Goal: Information Seeking & Learning: Compare options

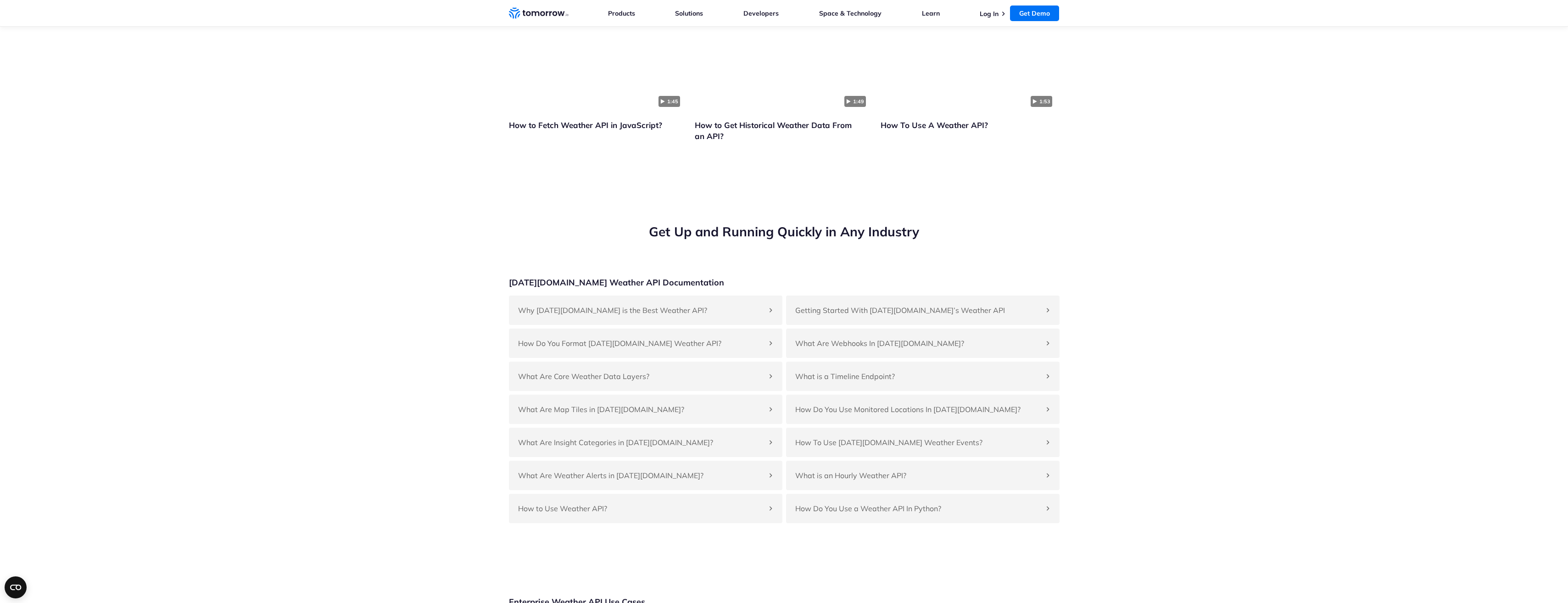
scroll to position [2065, 0]
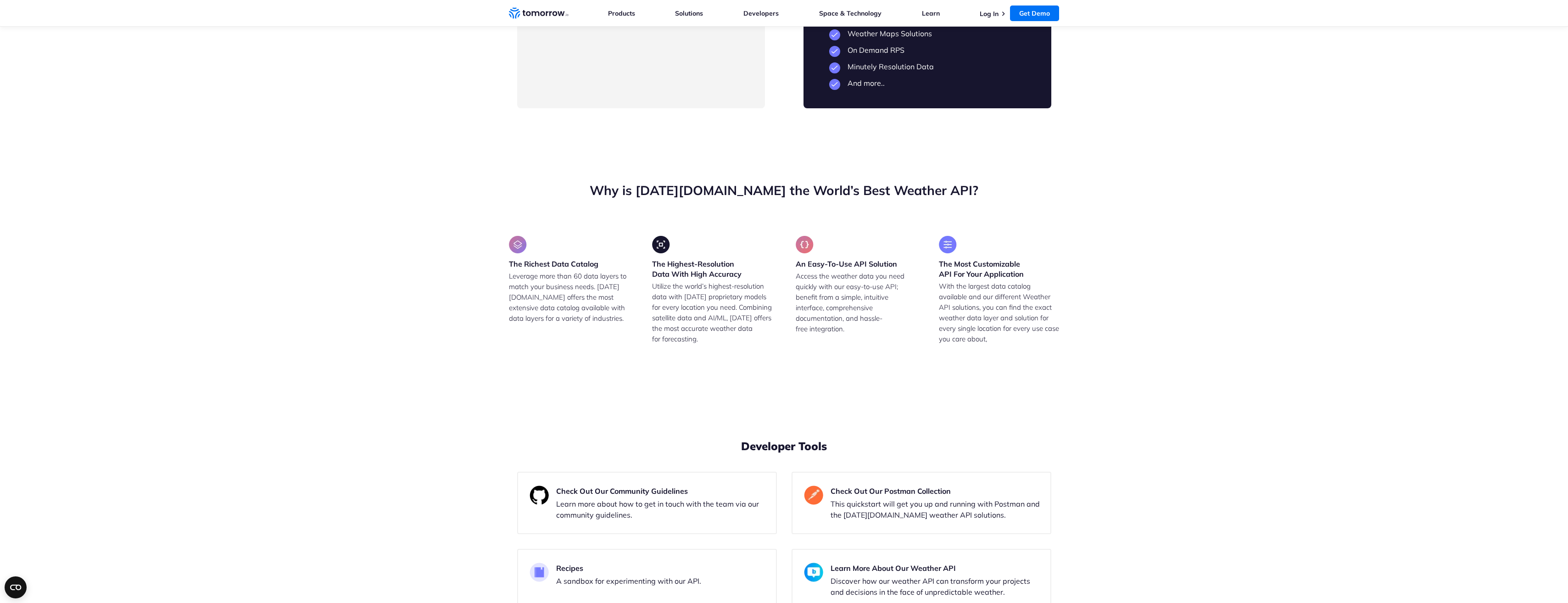
drag, startPoint x: 573, startPoint y: 262, endPoint x: 708, endPoint y: 392, distance: 187.4
drag, startPoint x: 708, startPoint y: 392, endPoint x: 555, endPoint y: 240, distance: 215.7
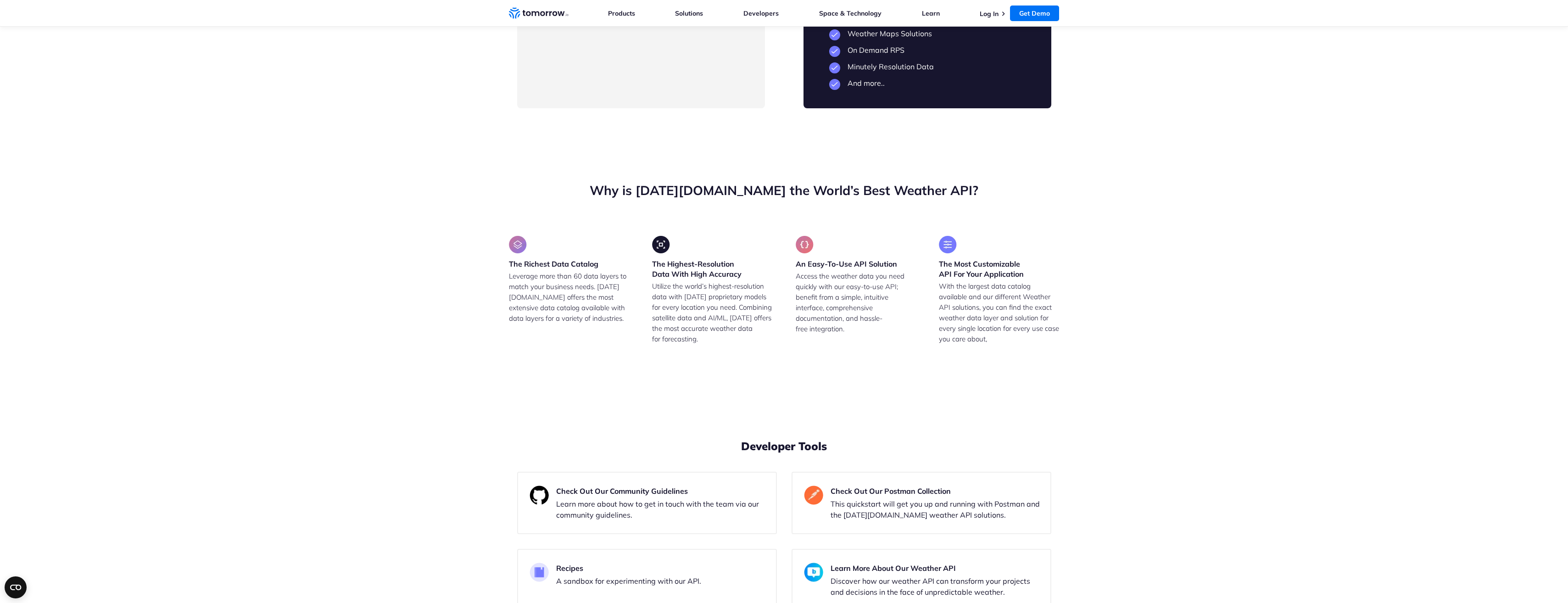
drag, startPoint x: 555, startPoint y: 240, endPoint x: 682, endPoint y: 387, distance: 194.3
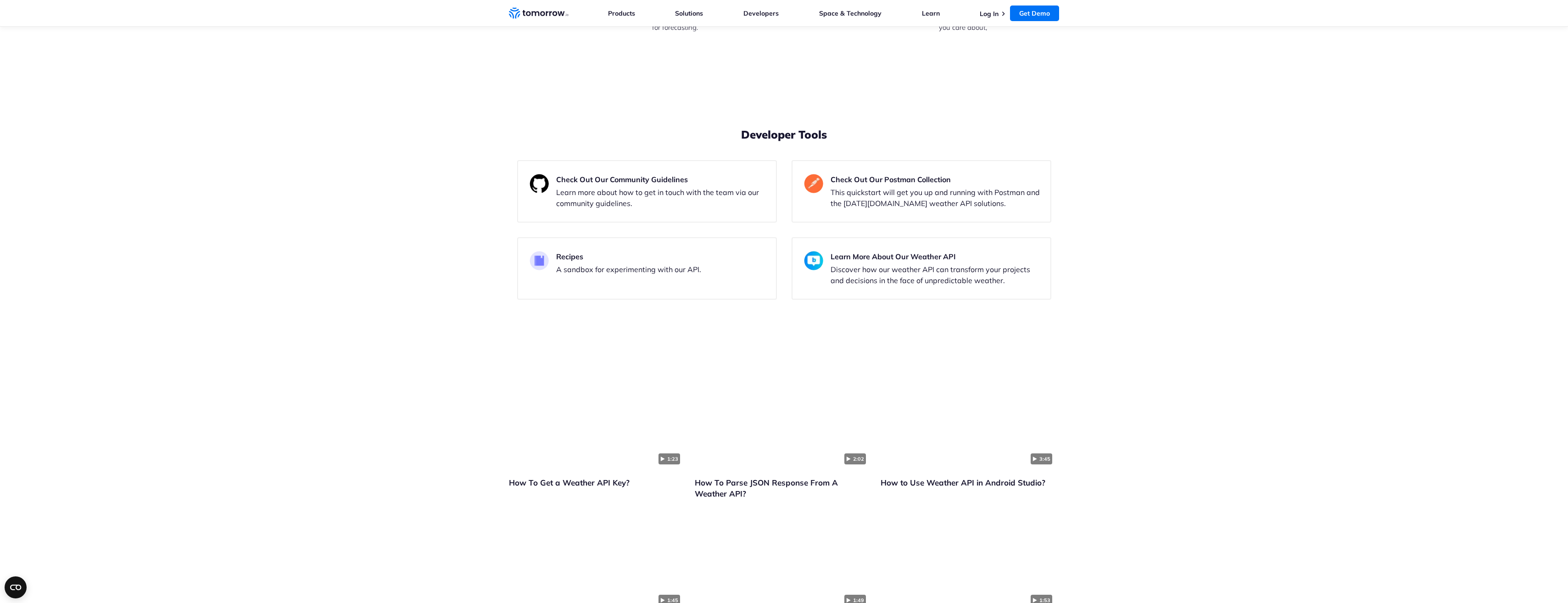
scroll to position [2387, 0]
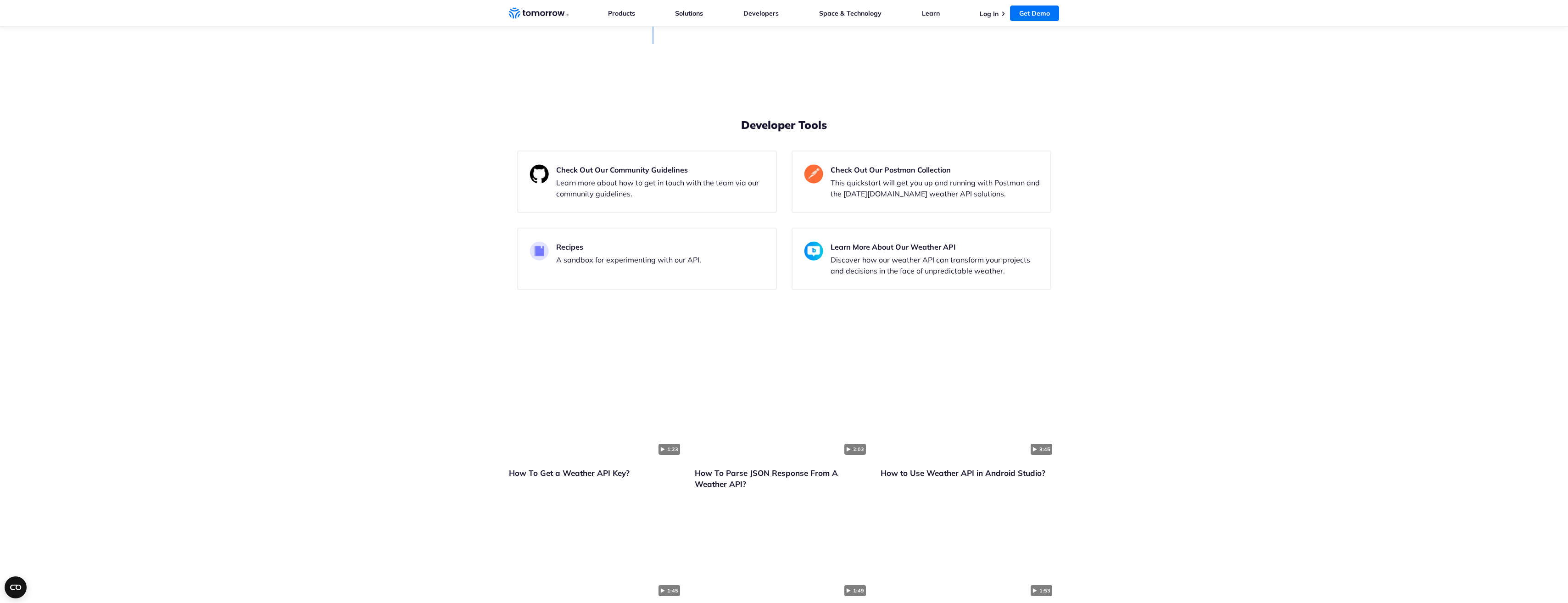
drag, startPoint x: 602, startPoint y: 268, endPoint x: 1060, endPoint y: 451, distance: 493.2
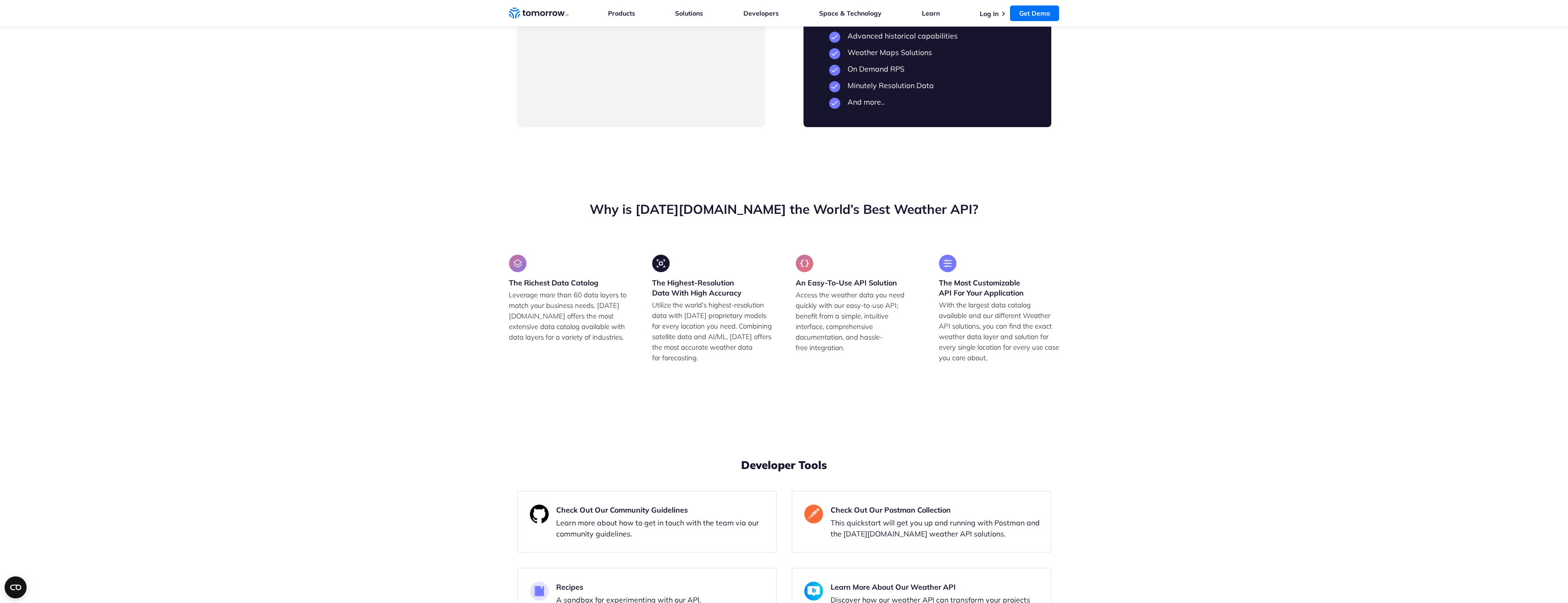
scroll to position [2019, 0]
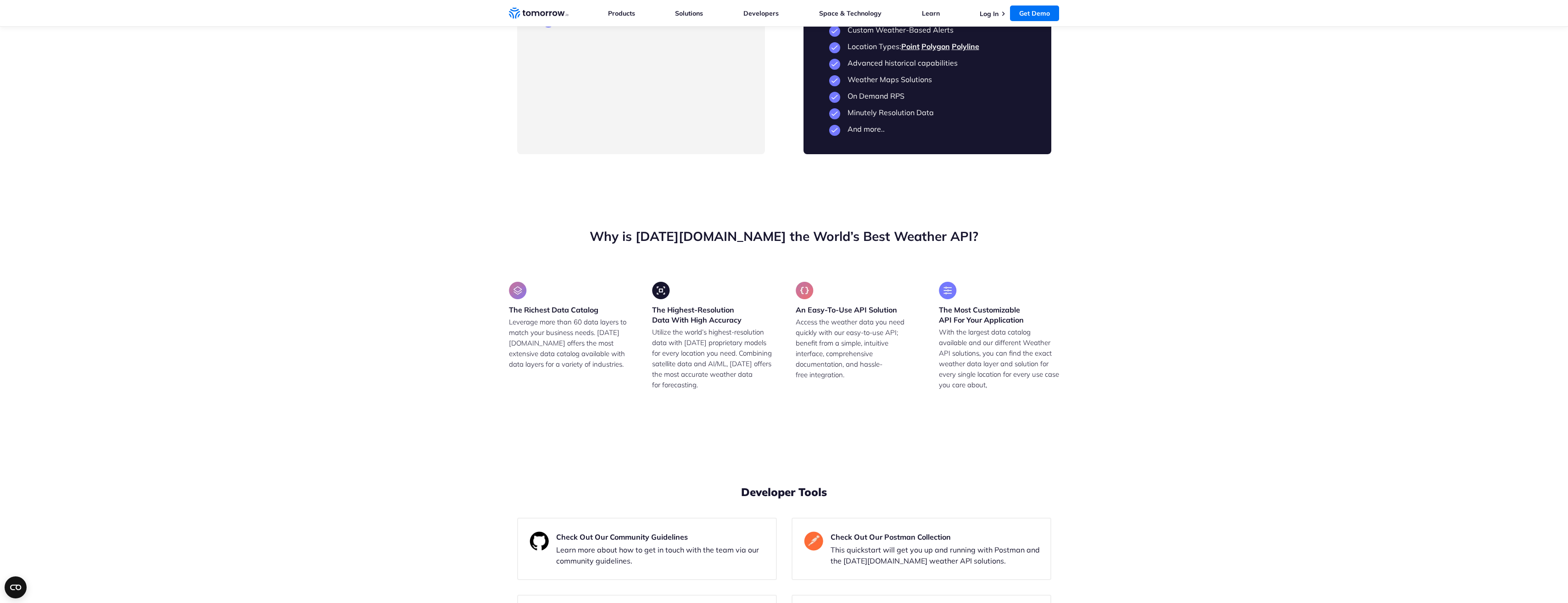
drag, startPoint x: 541, startPoint y: 296, endPoint x: 714, endPoint y: 433, distance: 220.7
drag, startPoint x: 714, startPoint y: 433, endPoint x: 547, endPoint y: 303, distance: 211.6
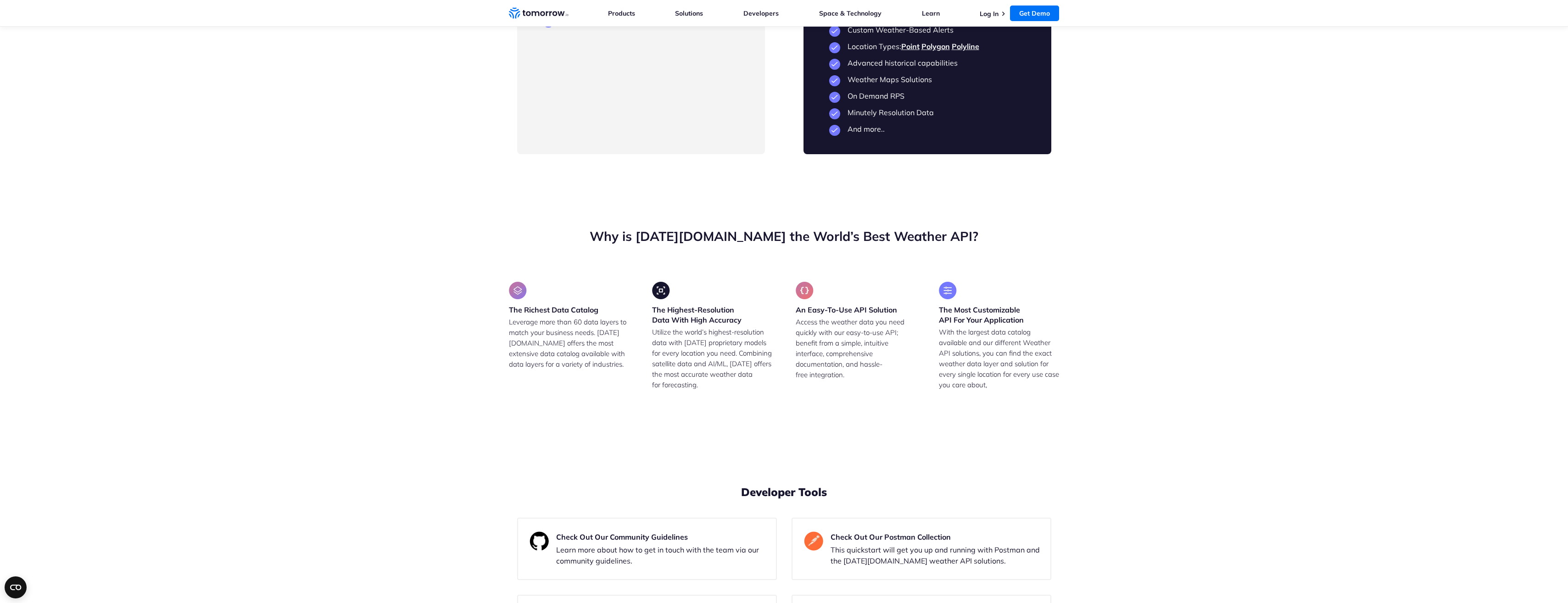
drag, startPoint x: 547, startPoint y: 303, endPoint x: 654, endPoint y: 431, distance: 166.8
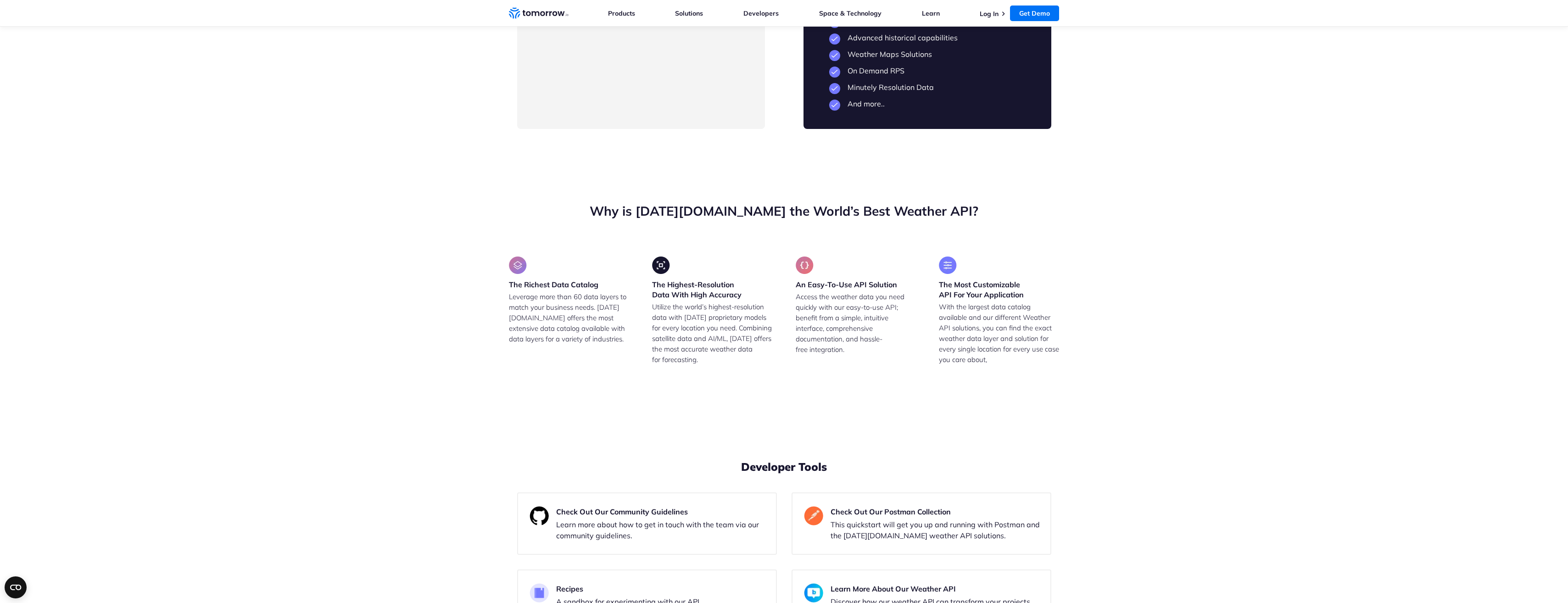
scroll to position [2157, 0]
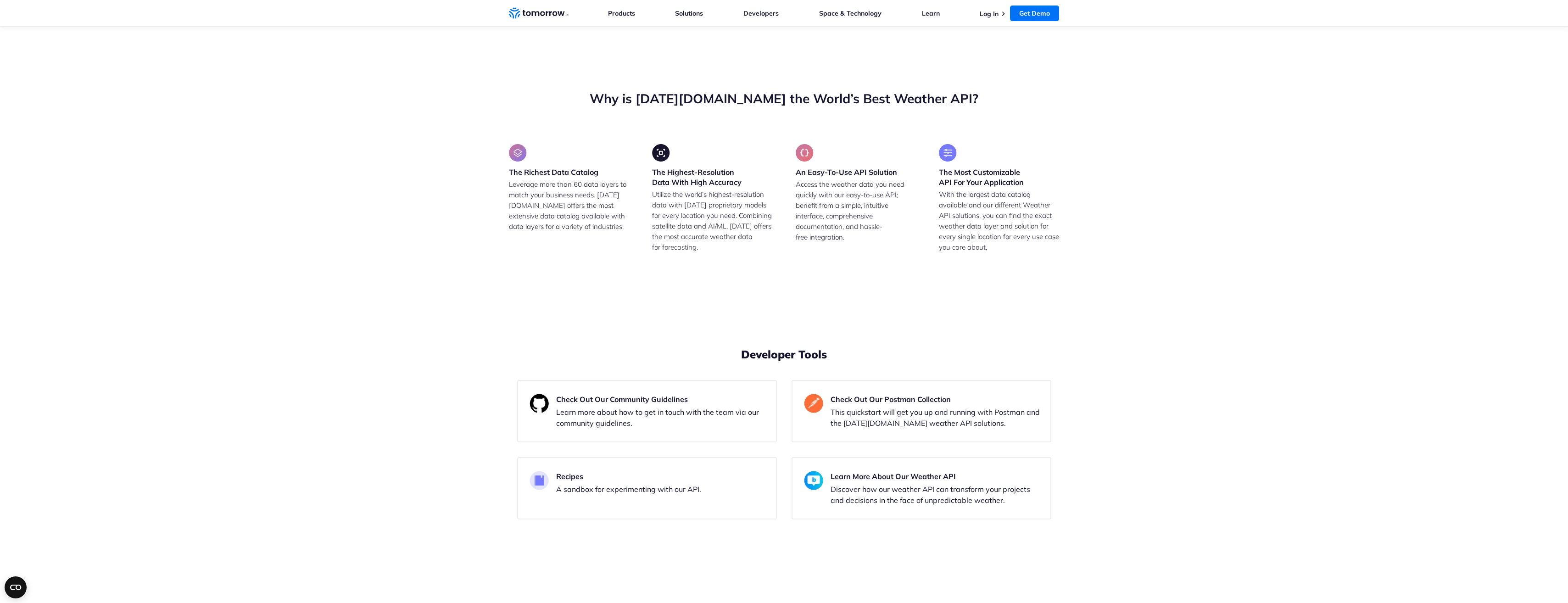
drag, startPoint x: 907, startPoint y: 400, endPoint x: 930, endPoint y: 394, distance: 23.8
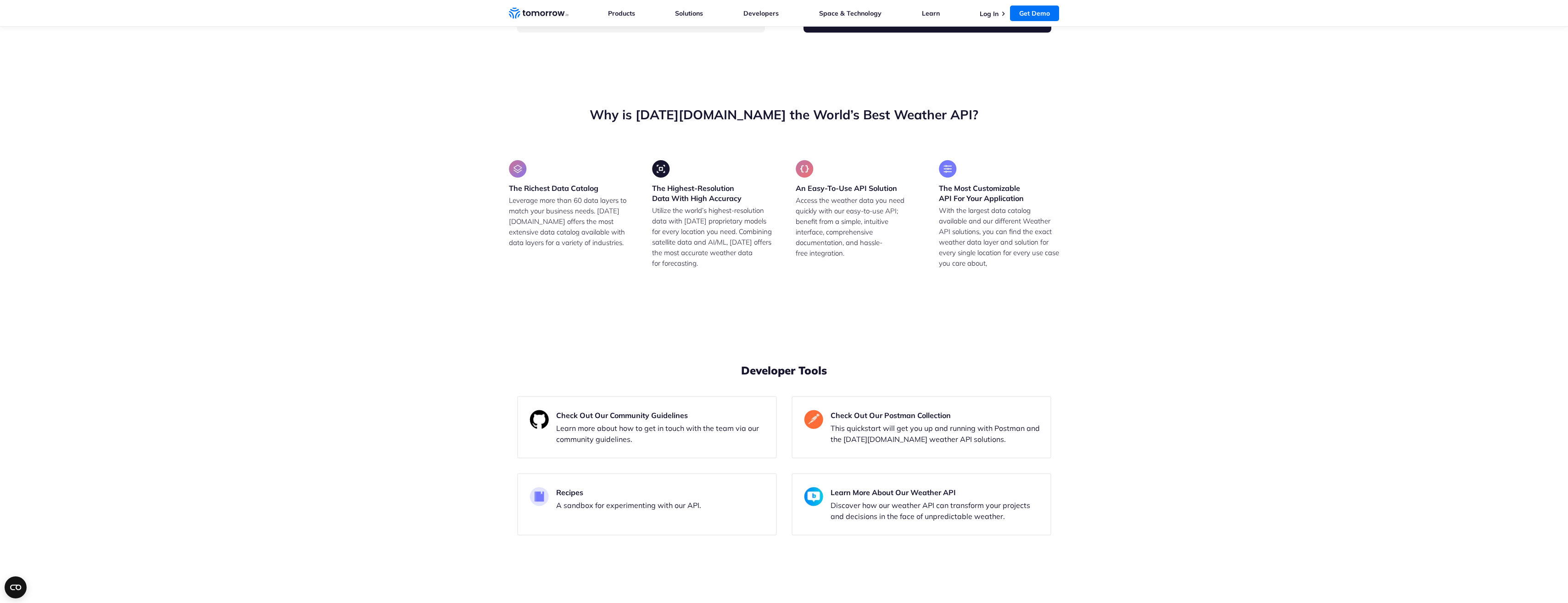
scroll to position [2111, 0]
